Goal: Information Seeking & Learning: Check status

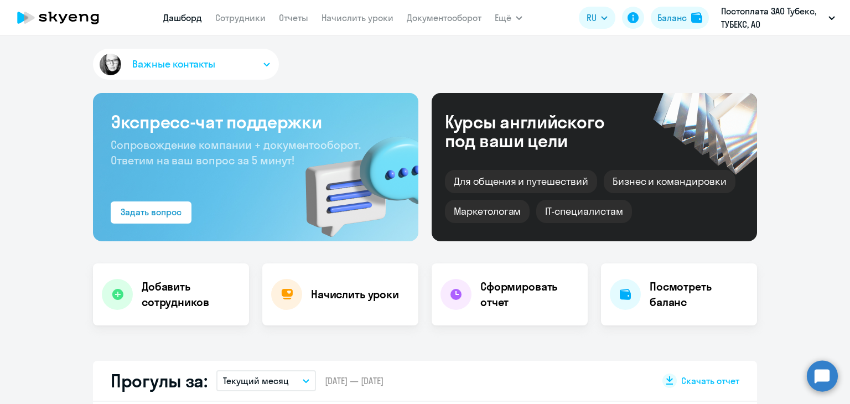
select select "30"
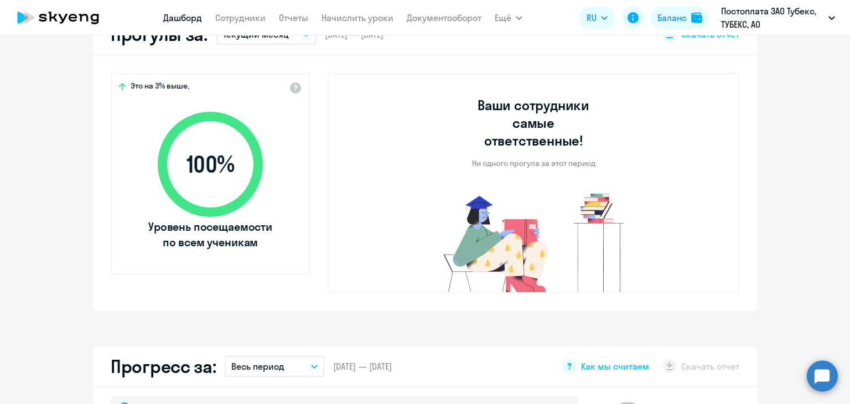
select select "30"
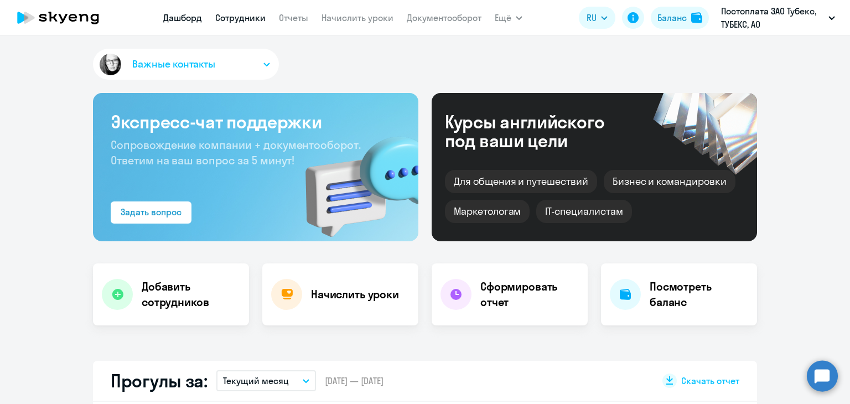
click at [243, 16] on link "Сотрудники" at bounding box center [240, 17] width 50 height 11
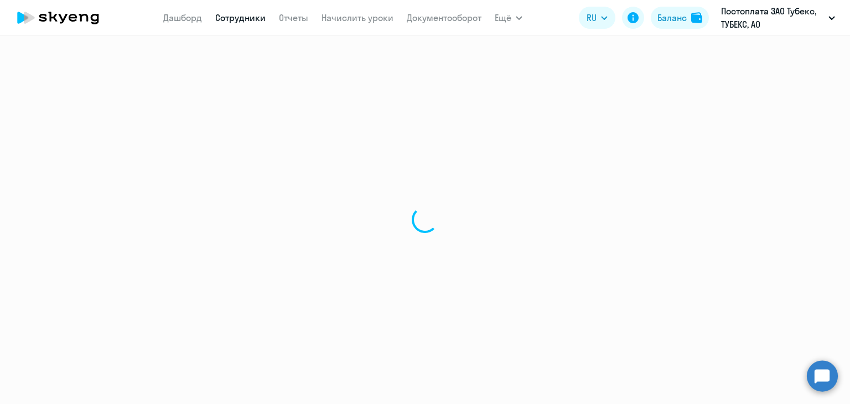
select select "30"
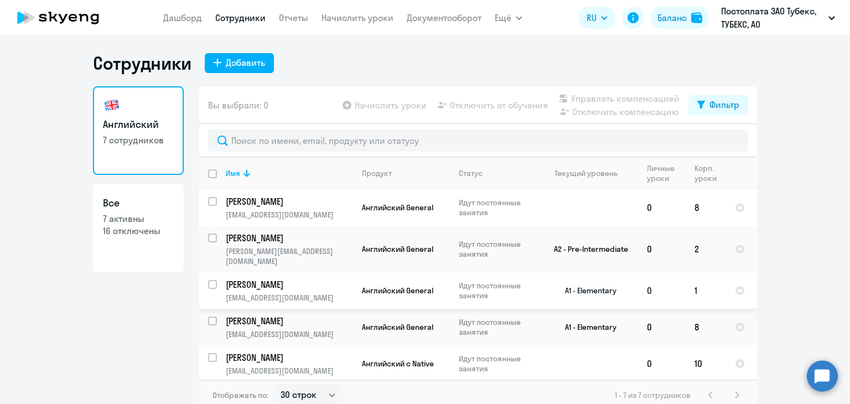
scroll to position [77, 0]
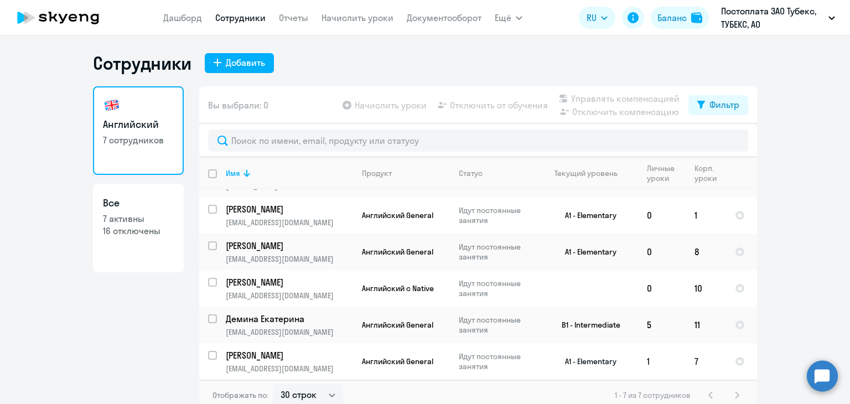
click at [270, 351] on p "[PERSON_NAME]" at bounding box center [288, 355] width 125 height 12
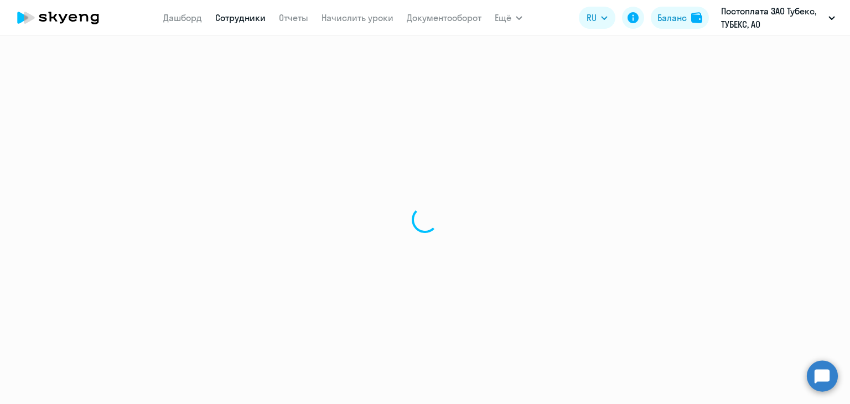
select select "english"
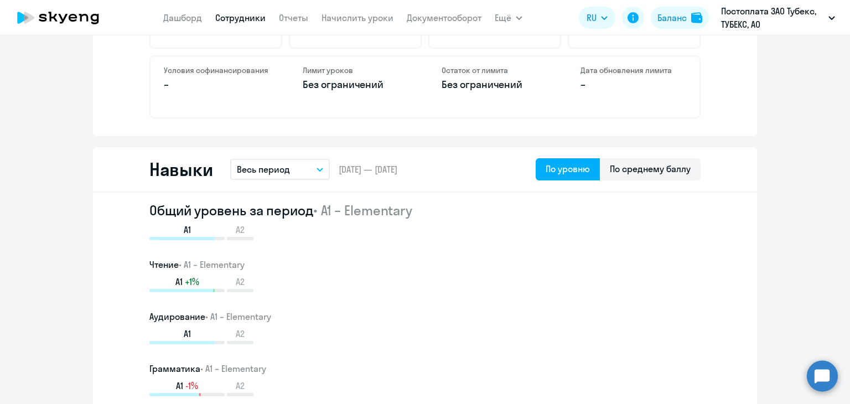
scroll to position [508, 0]
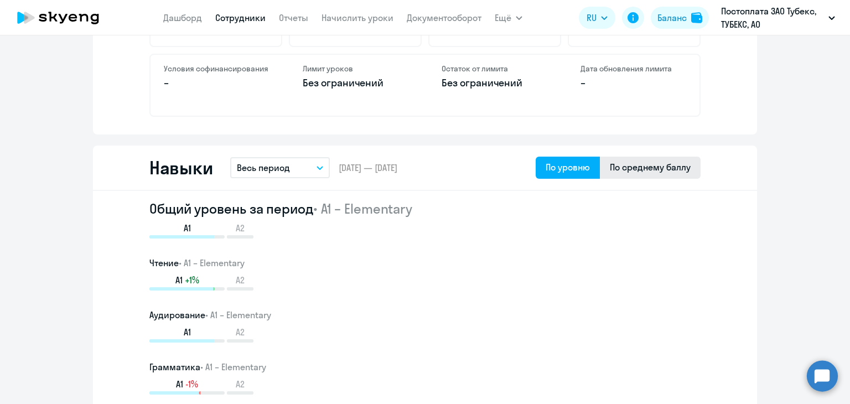
click at [628, 169] on div "По среднему баллу" at bounding box center [650, 166] width 81 height 13
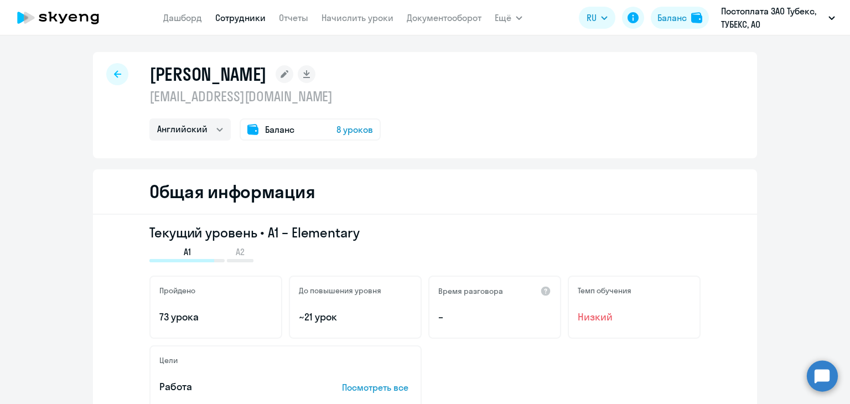
scroll to position [0, 0]
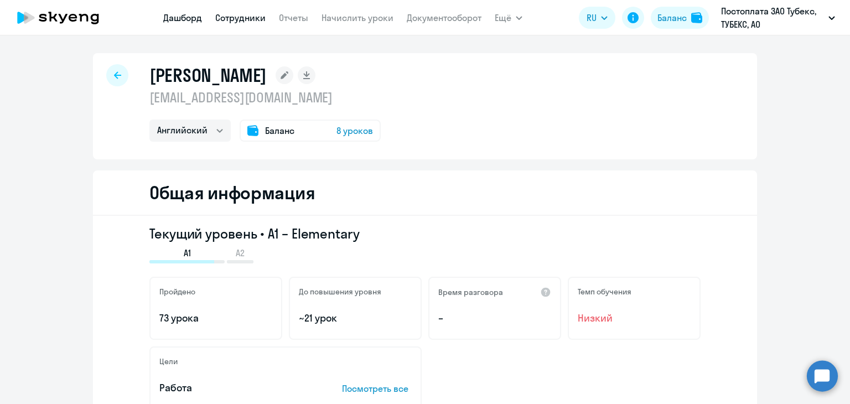
click at [190, 18] on link "Дашборд" at bounding box center [182, 17] width 39 height 11
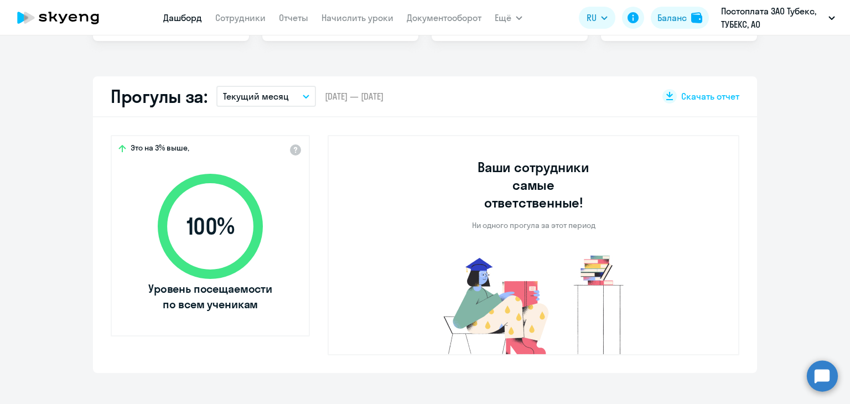
select select "30"
